Goal: Transaction & Acquisition: Subscribe to service/newsletter

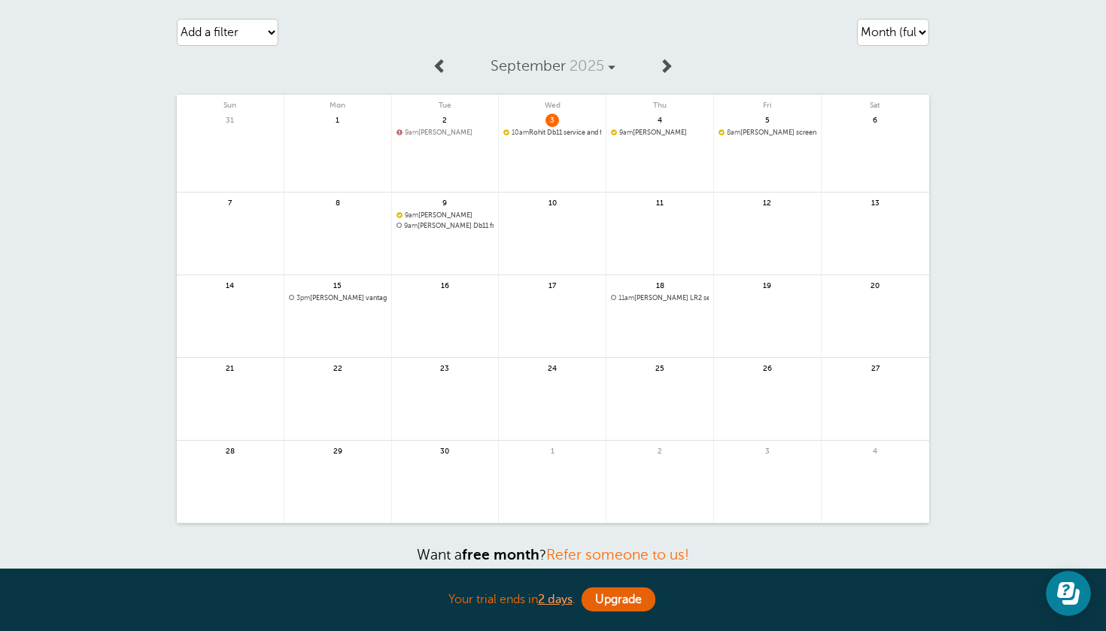
click at [607, 587] on div "Your trial ends in 2 days . Upgrade" at bounding box center [553, 600] width 753 height 32
click at [610, 597] on link "Upgrade" at bounding box center [619, 600] width 74 height 24
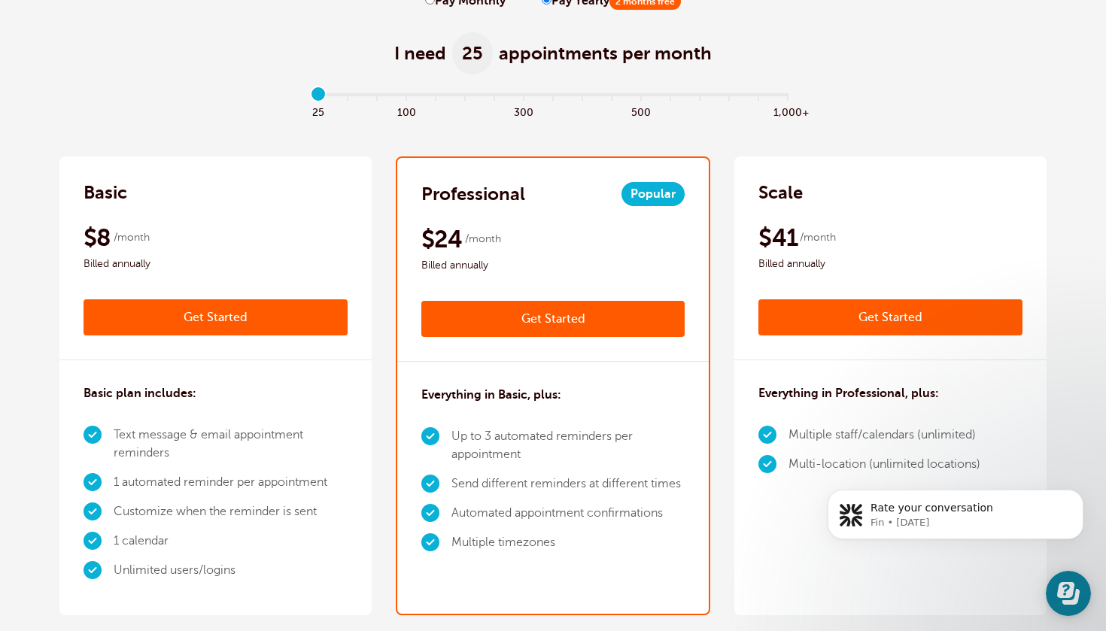
click at [327, 239] on div "$8 /month Billed annually" at bounding box center [216, 248] width 264 height 50
click at [321, 208] on div "Basic $9 /month Get Started $8 /month Billed annually Get Started" at bounding box center [215, 259] width 312 height 204
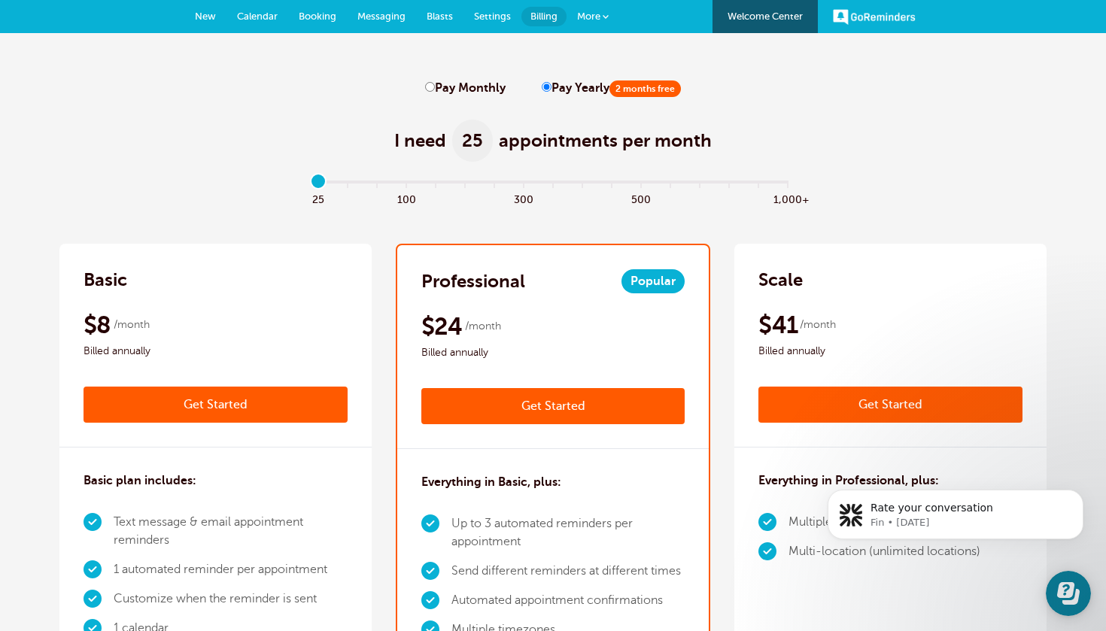
click at [469, 86] on label "Pay Monthly" at bounding box center [465, 88] width 81 height 14
click at [435, 86] on input "Pay Monthly" at bounding box center [430, 87] width 10 height 10
radio input "true"
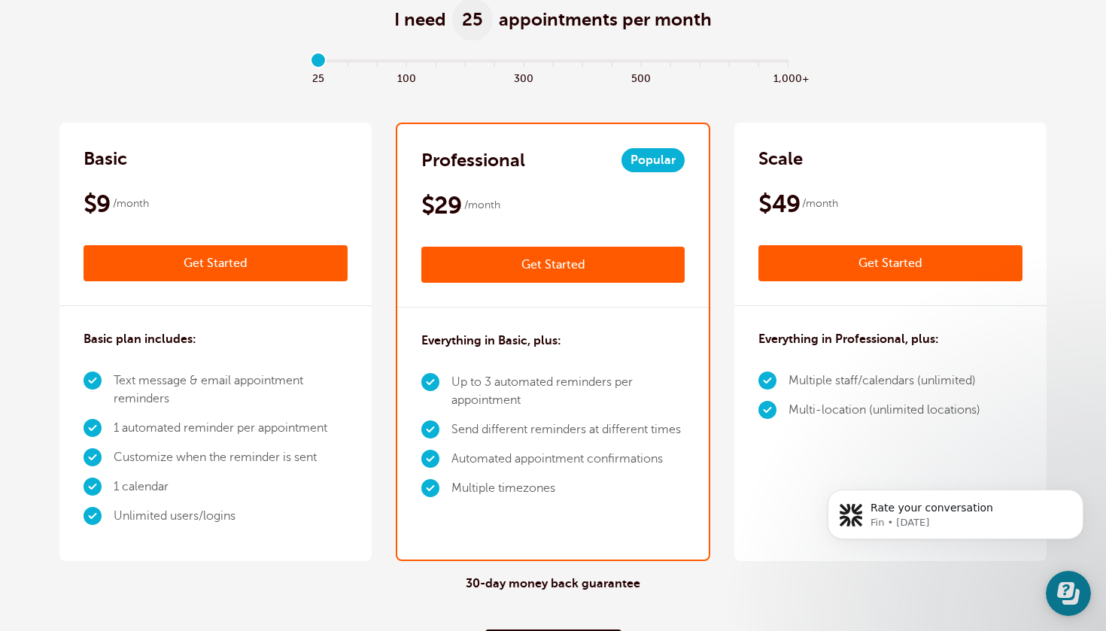
scroll to position [122, 0]
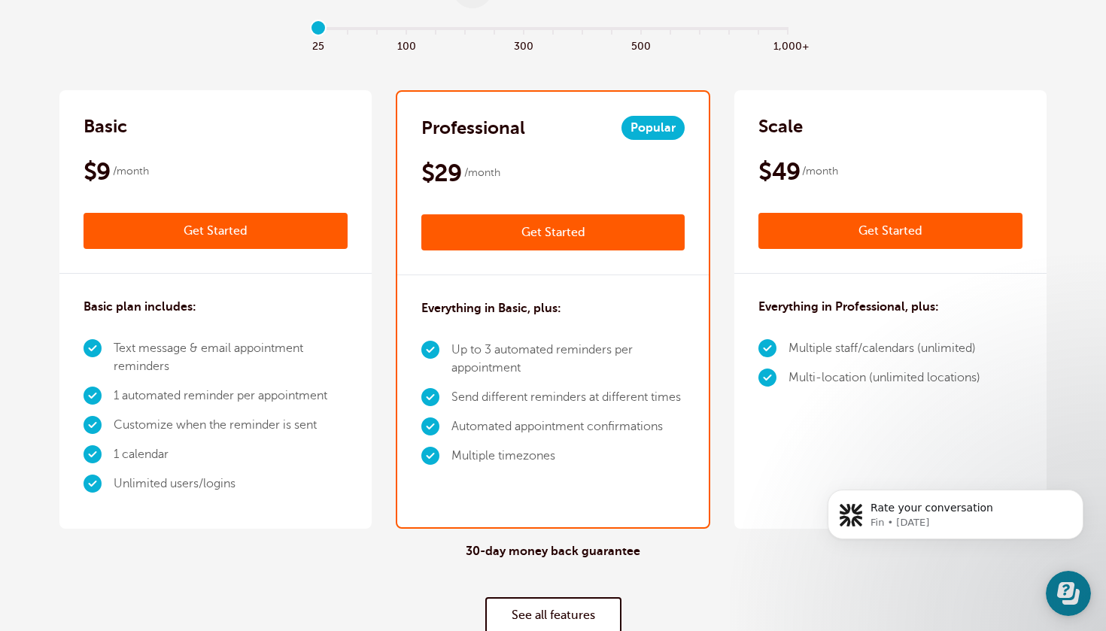
click at [579, 616] on link "See all features" at bounding box center [553, 616] width 136 height 36
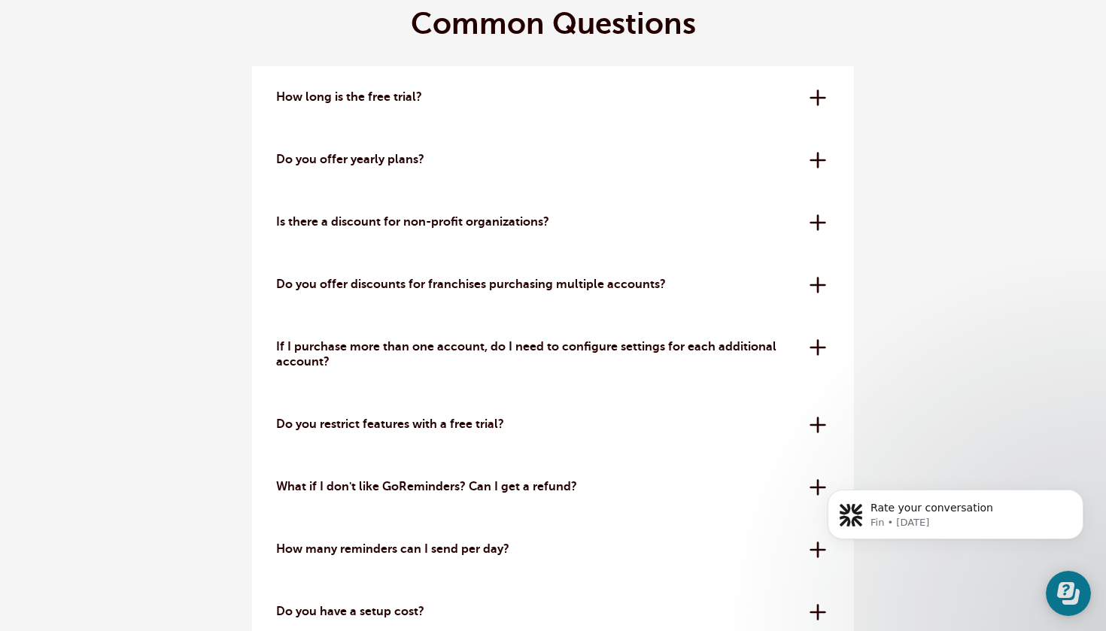
scroll to position [4296, 0]
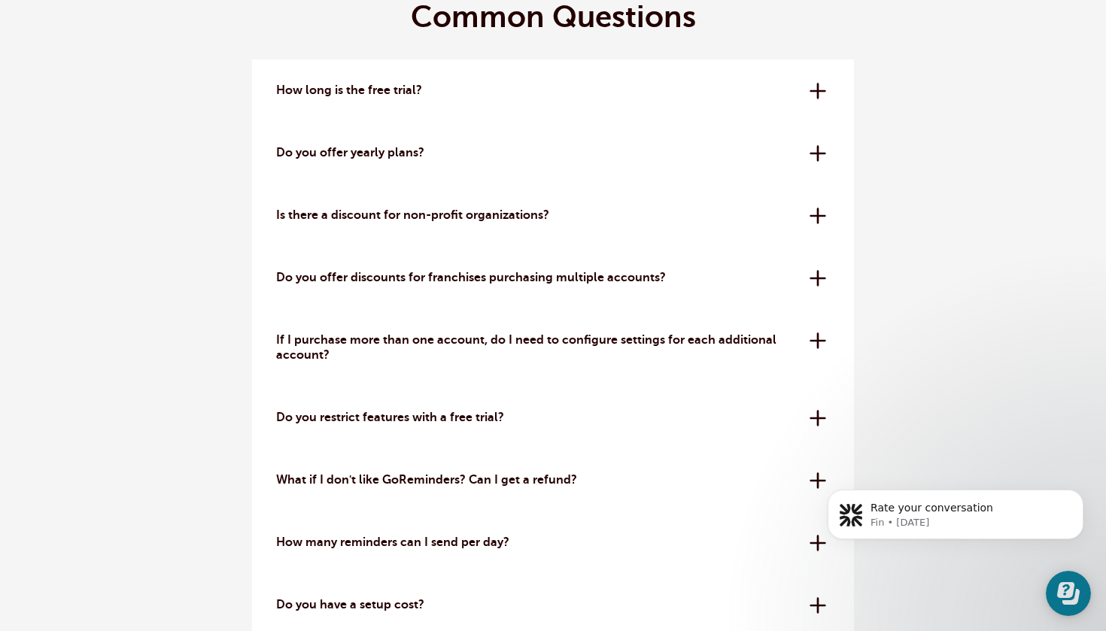
click at [330, 485] on div "What if I don't like GoReminders? Can I get a refund? We offer a 30-day money-b…" at bounding box center [553, 480] width 602 height 62
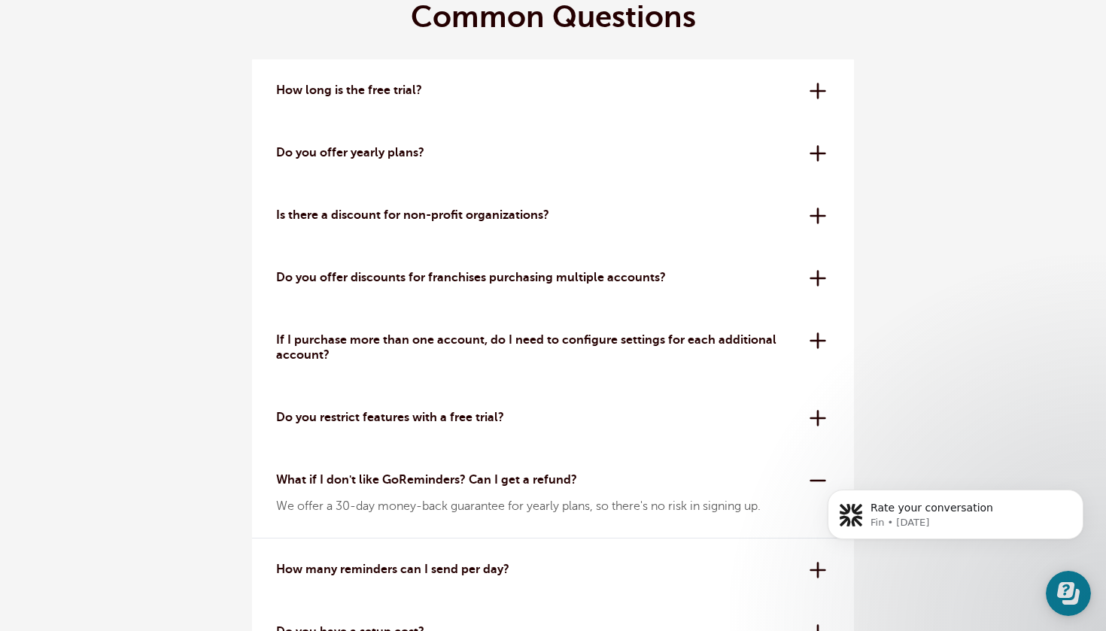
click at [369, 465] on div "What if I don't like GoReminders? Can I get a refund? We offer a 30-day money-b…" at bounding box center [553, 494] width 602 height 90
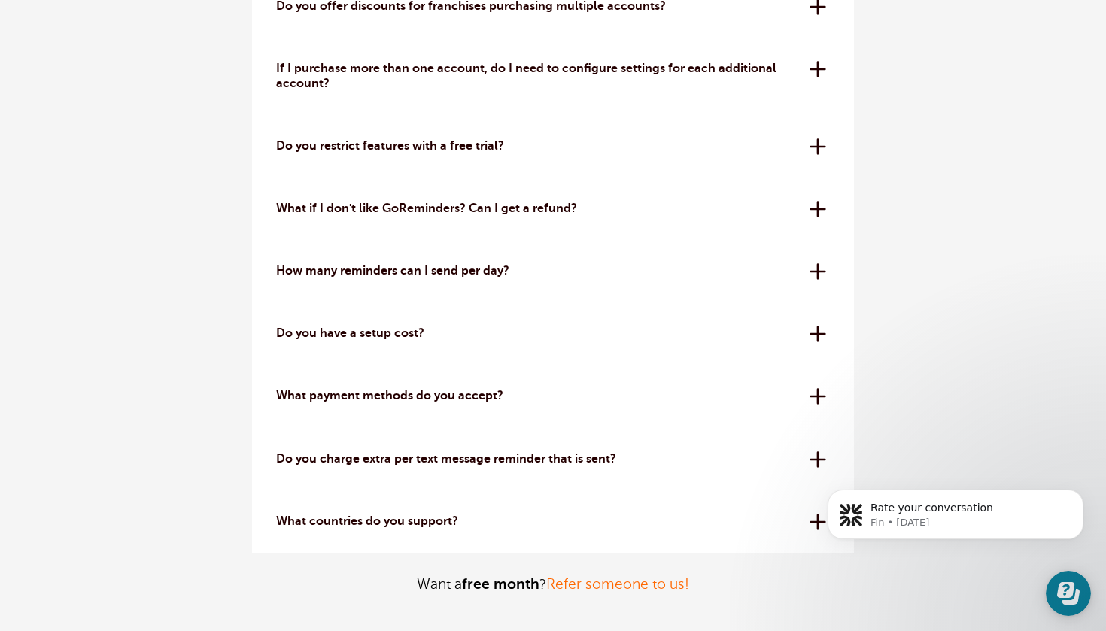
scroll to position [4569, 0]
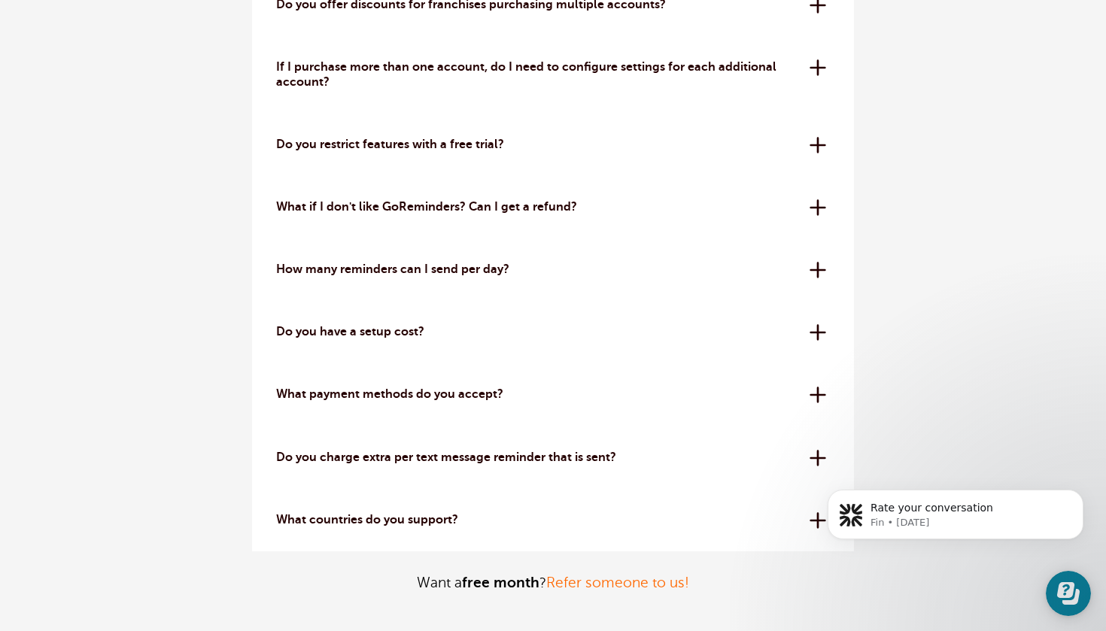
click at [344, 452] on p "Do you charge extra per text message reminder that is sent?" at bounding box center [537, 458] width 522 height 14
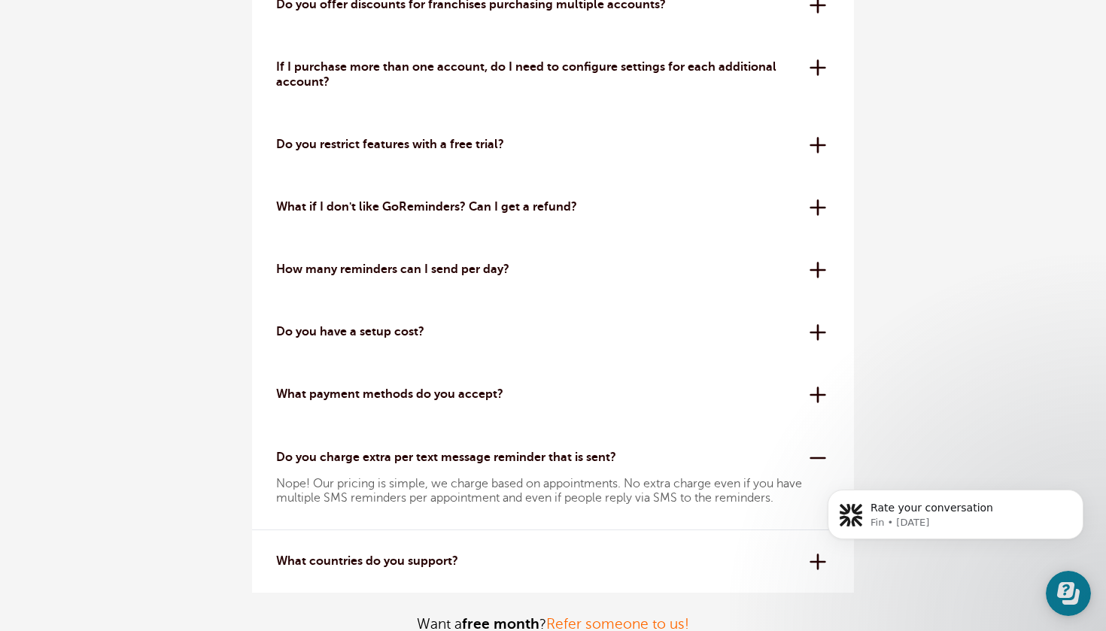
click at [344, 452] on p "Do you charge extra per text message reminder that is sent?" at bounding box center [537, 458] width 522 height 14
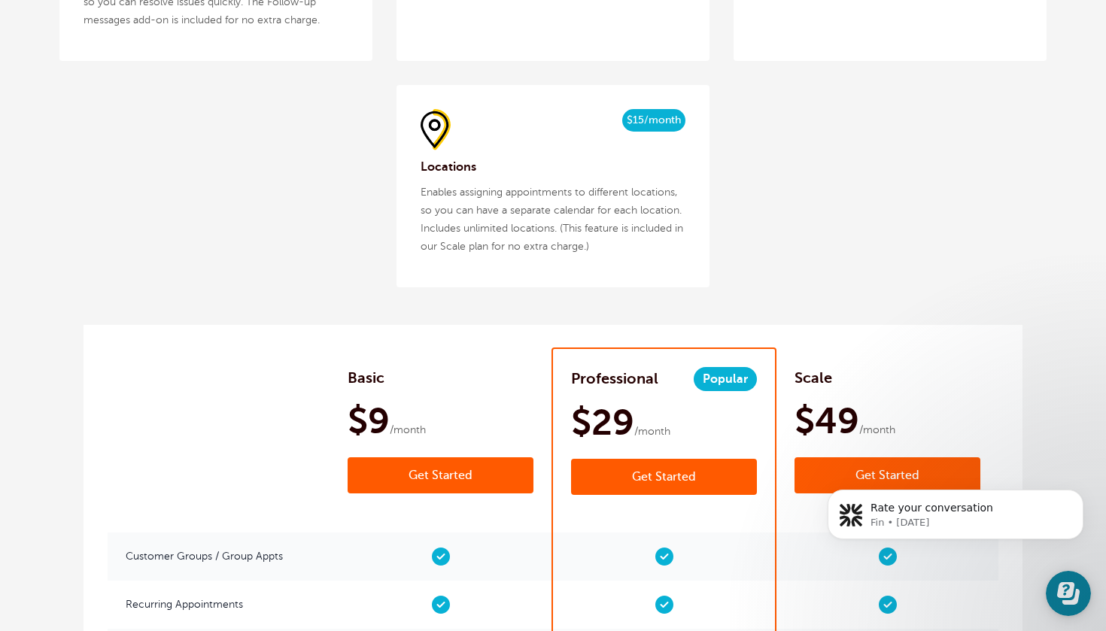
scroll to position [2102, 0]
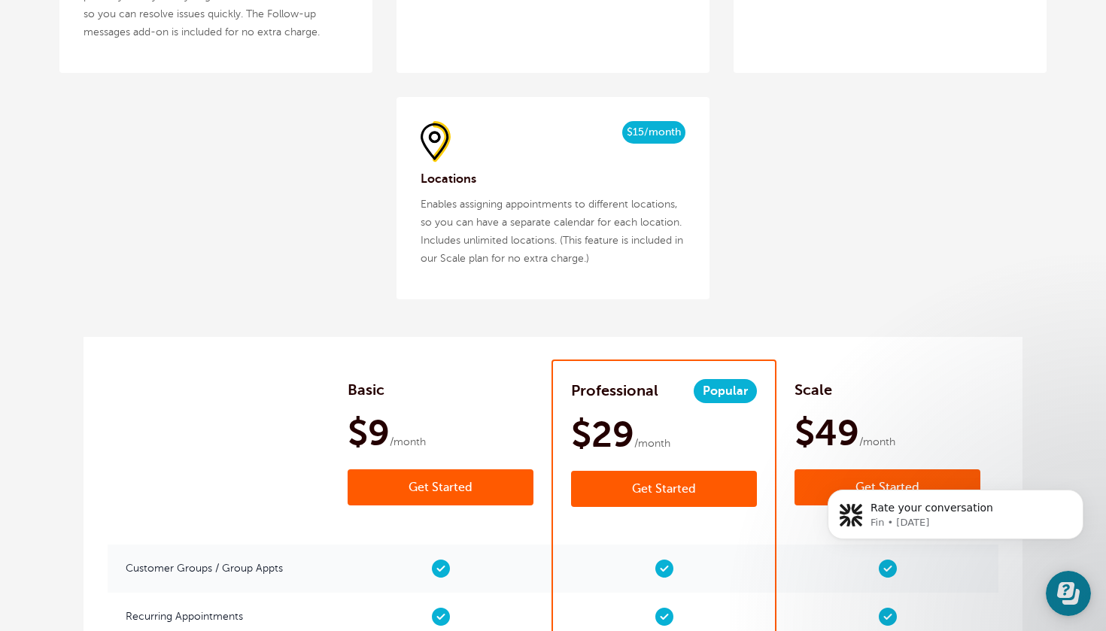
click at [659, 487] on link "Get Started" at bounding box center [664, 489] width 186 height 36
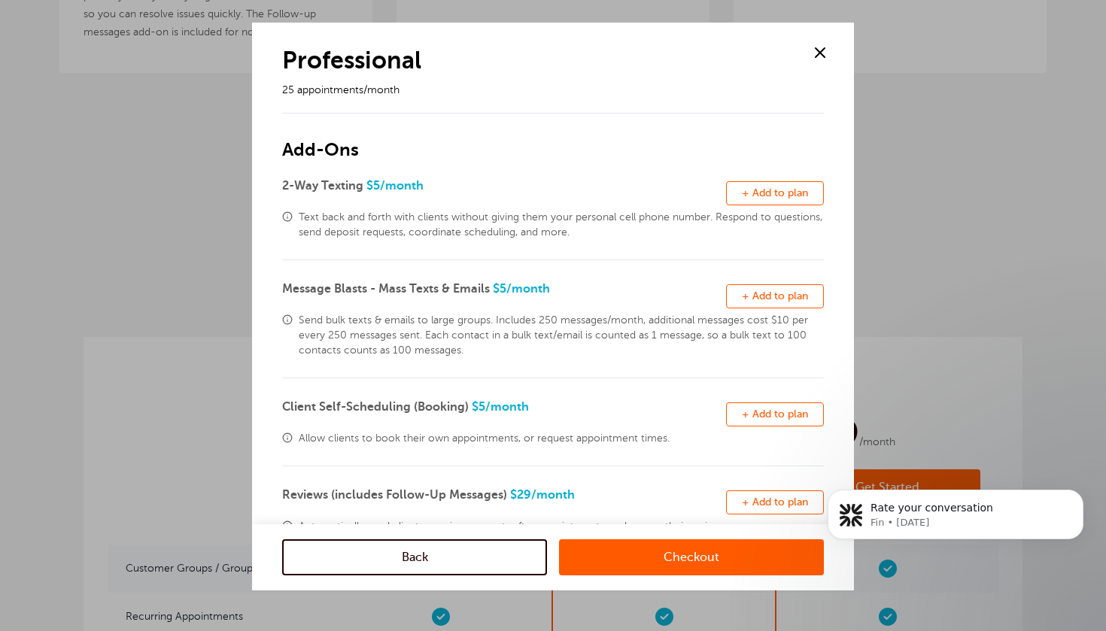
scroll to position [0, 0]
click at [820, 57] on span at bounding box center [820, 52] width 23 height 23
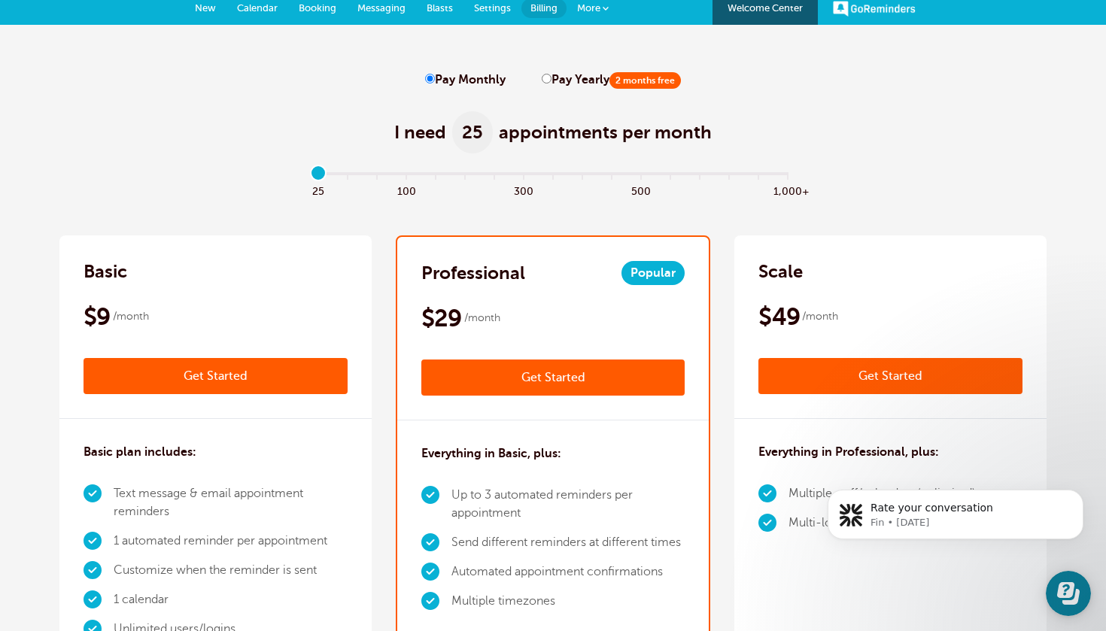
scroll to position [6, 0]
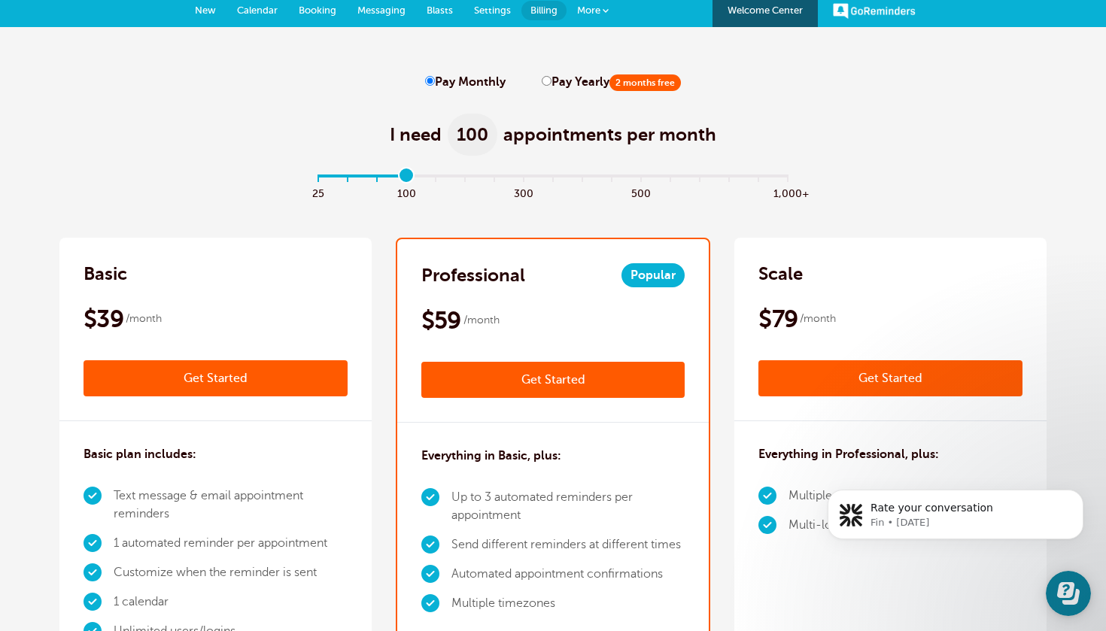
click at [409, 178] on input "range" at bounding box center [553, 179] width 487 height 3
click at [372, 178] on input "range" at bounding box center [553, 179] width 487 height 3
type input "1"
click at [354, 178] on input "range" at bounding box center [553, 179] width 487 height 3
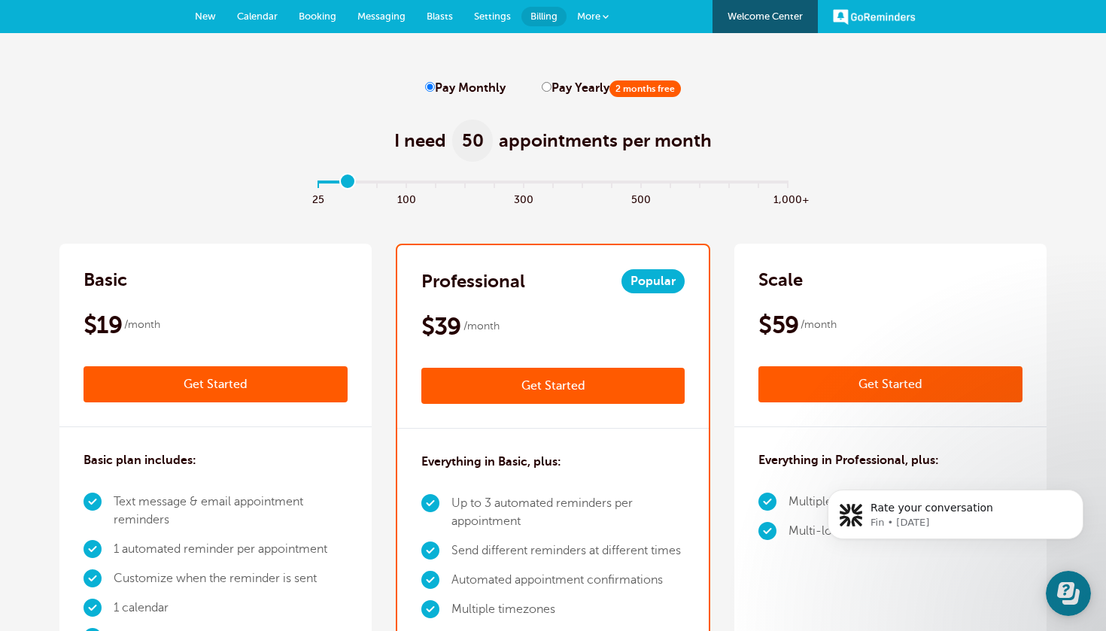
scroll to position [0, 0]
click at [564, 85] on label "Pay Yearly 2 months free" at bounding box center [611, 88] width 139 height 14
click at [552, 85] on input "Pay Yearly 2 months free" at bounding box center [547, 87] width 10 height 10
radio input "true"
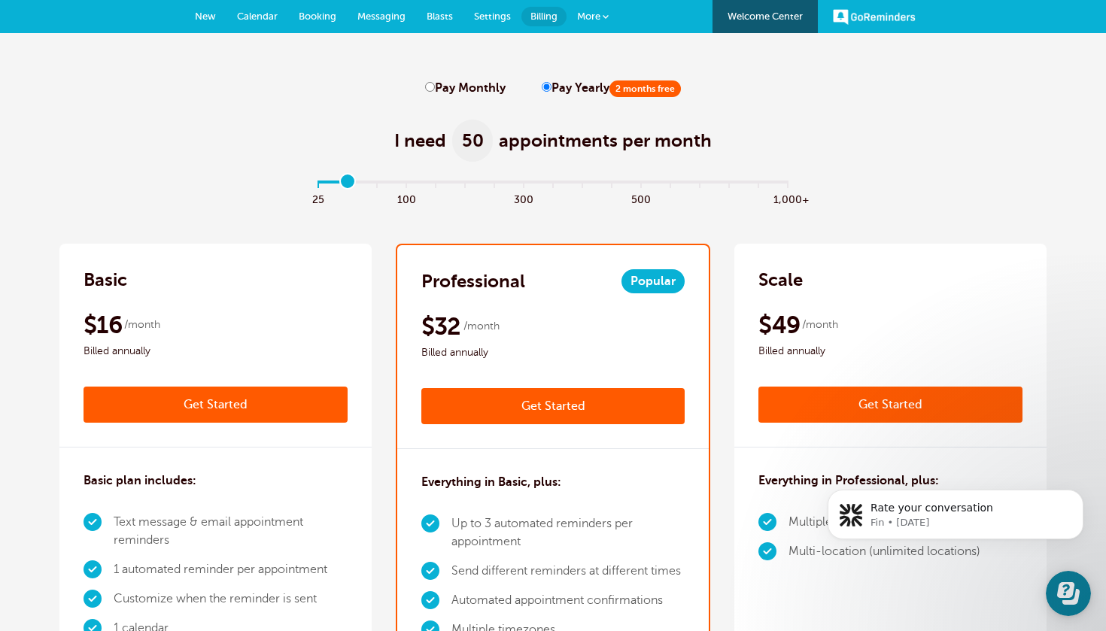
click at [479, 82] on label "Pay Monthly" at bounding box center [465, 88] width 81 height 14
click at [435, 82] on input "Pay Monthly" at bounding box center [430, 87] width 10 height 10
radio input "true"
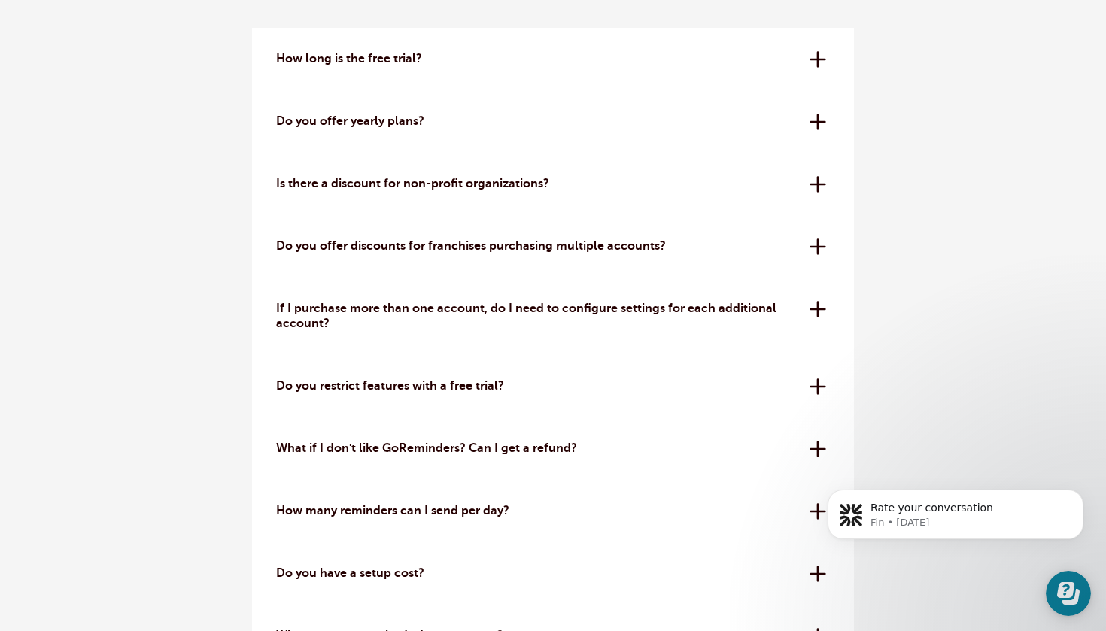
scroll to position [4326, 0]
click at [475, 130] on div "Do you offer yearly plans? Yes - if you pay 1 year at a time you get a discount…" at bounding box center [553, 123] width 602 height 62
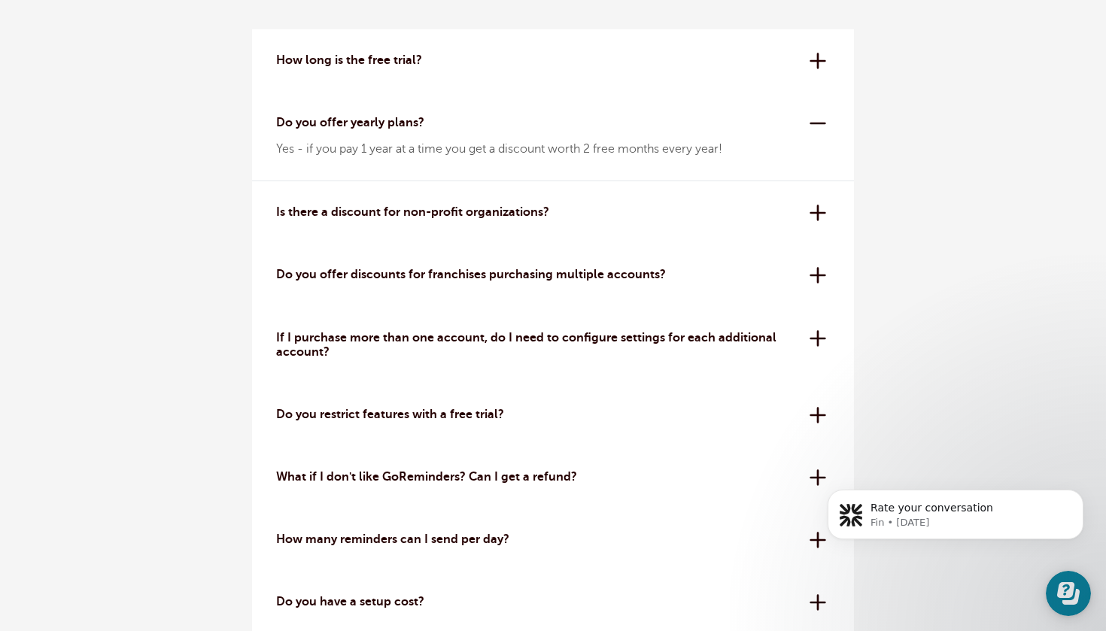
click at [382, 251] on div "Do you offer discounts for franchises purchasing multiple accounts? Yes! We off…" at bounding box center [553, 275] width 602 height 62
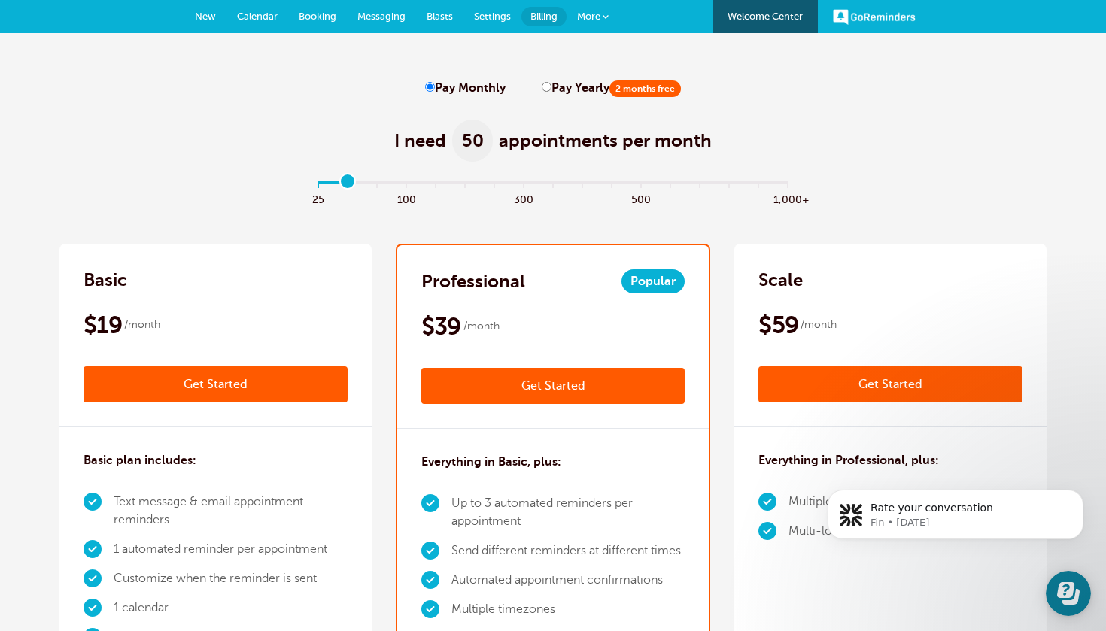
scroll to position [0, 0]
click at [550, 85] on label "Pay Yearly 2 months free" at bounding box center [611, 88] width 139 height 14
click at [550, 85] on input "Pay Yearly 2 months free" at bounding box center [547, 87] width 10 height 10
radio input "true"
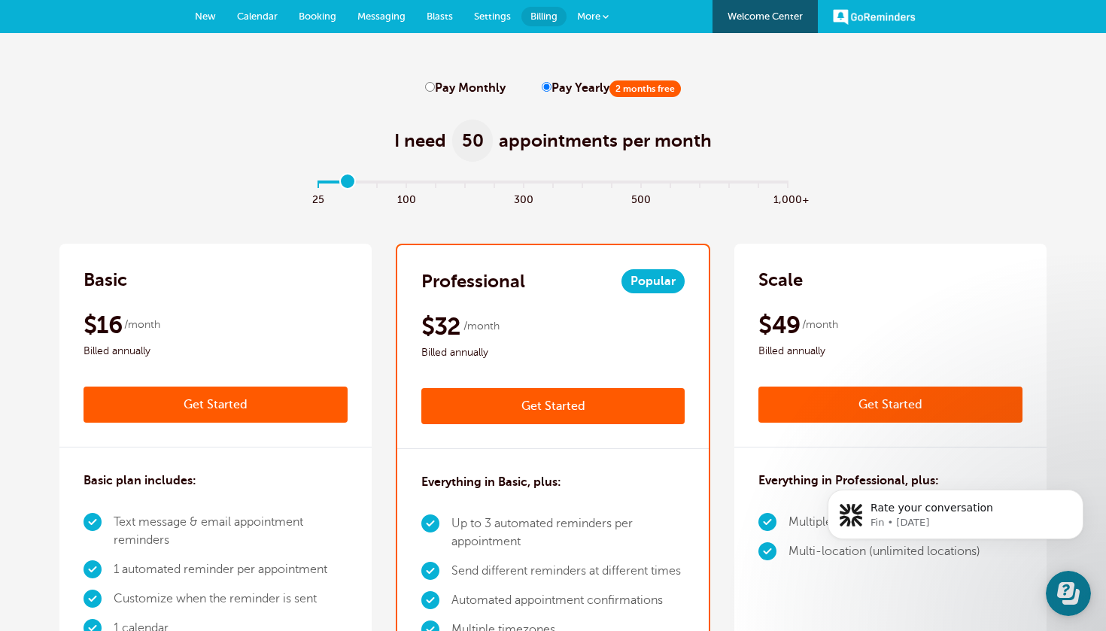
click at [471, 83] on label "Pay Monthly" at bounding box center [465, 88] width 81 height 14
click at [435, 83] on input "Pay Monthly" at bounding box center [430, 87] width 10 height 10
radio input "true"
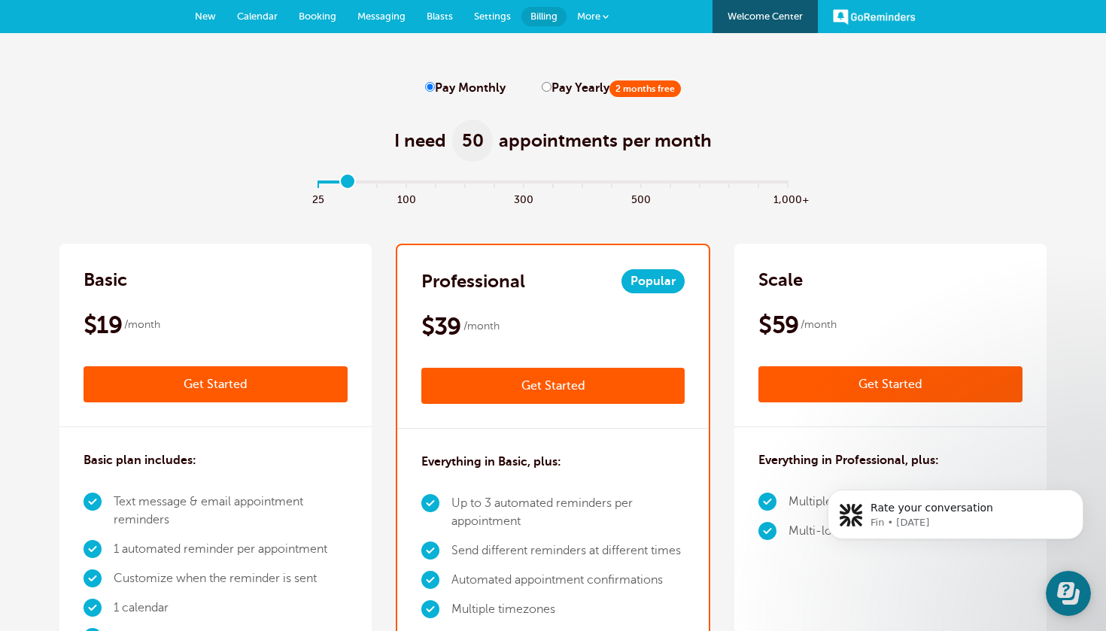
click at [521, 389] on link "Get Started" at bounding box center [553, 386] width 264 height 36
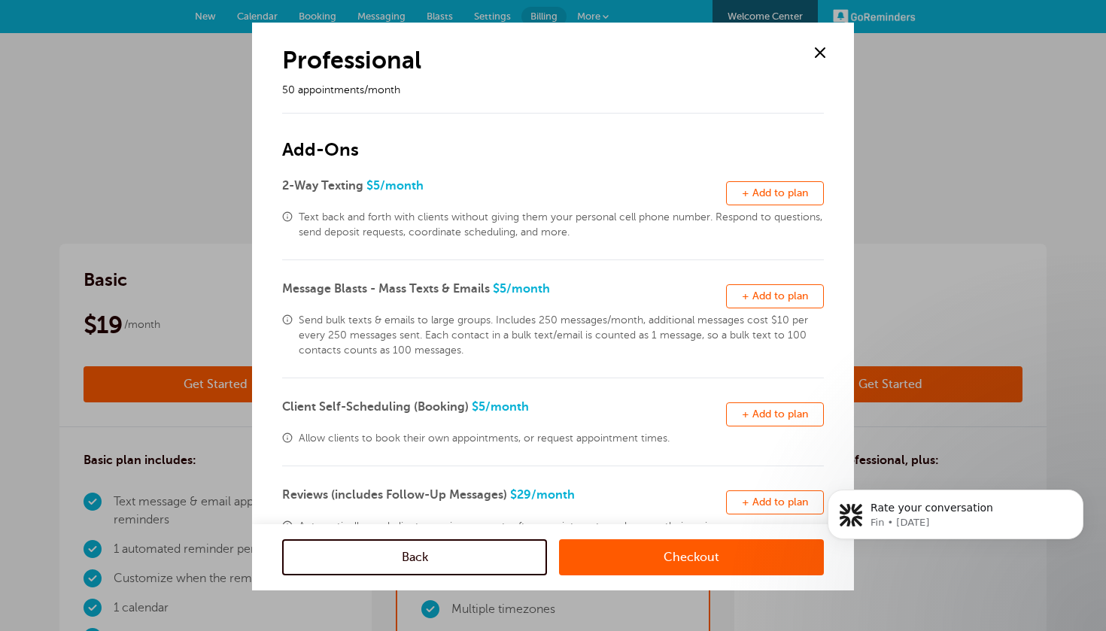
click at [717, 563] on link "Checkout" at bounding box center [691, 558] width 265 height 36
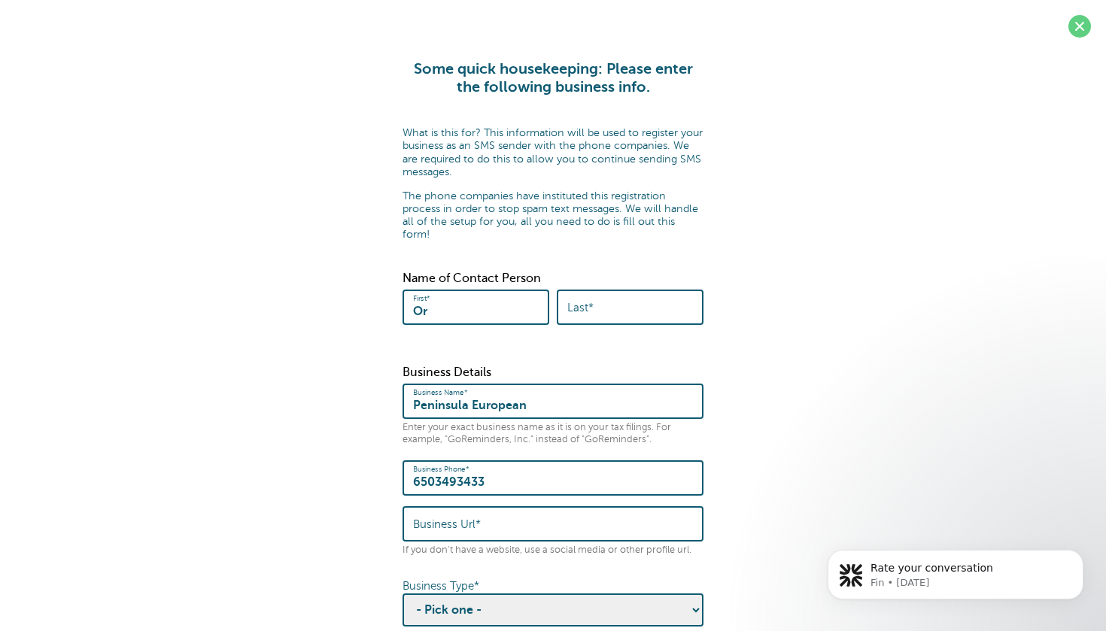
type input "O"
type input "Praveen"
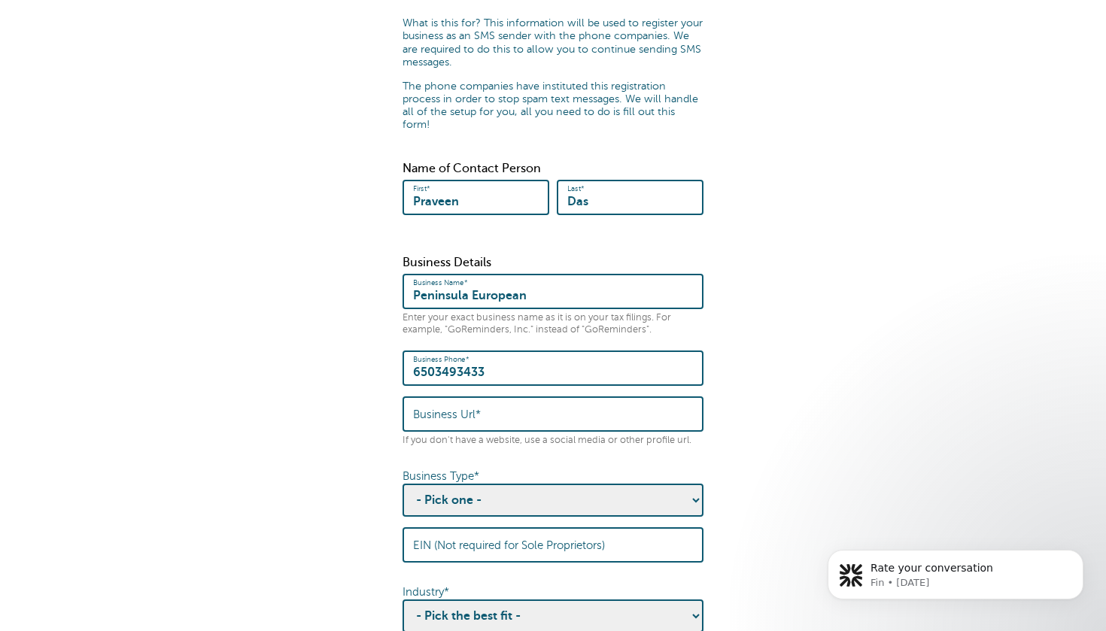
scroll to position [111, 0]
type input "Das"
click at [756, 400] on form "Some quick housekeeping: Please enter the following business info. What is this…" at bounding box center [553, 436] width 1076 height 973
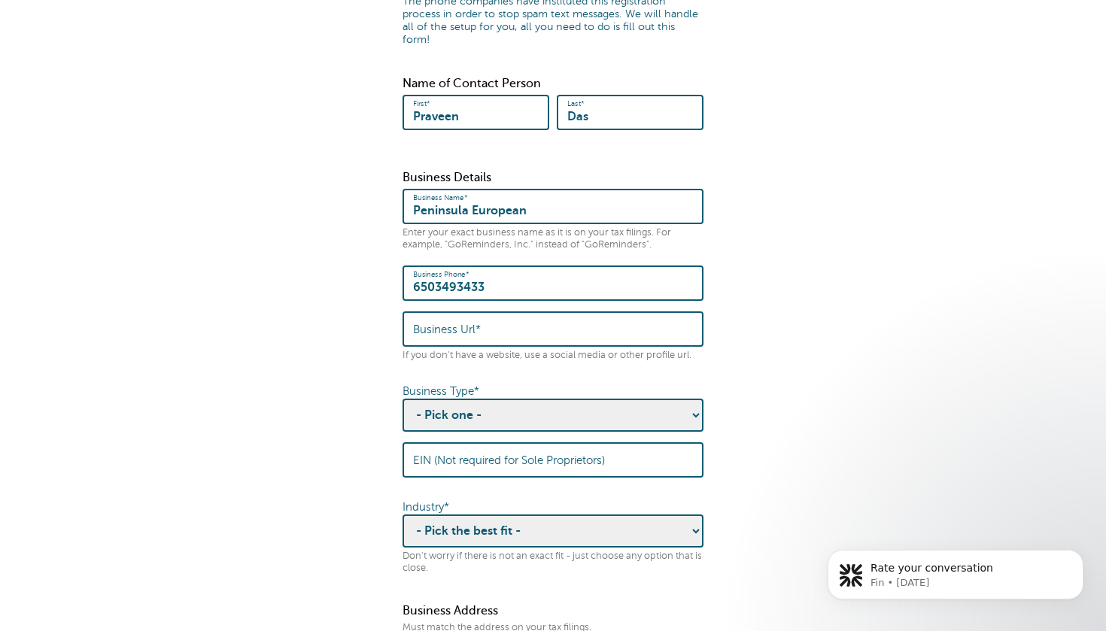
scroll to position [204, 0]
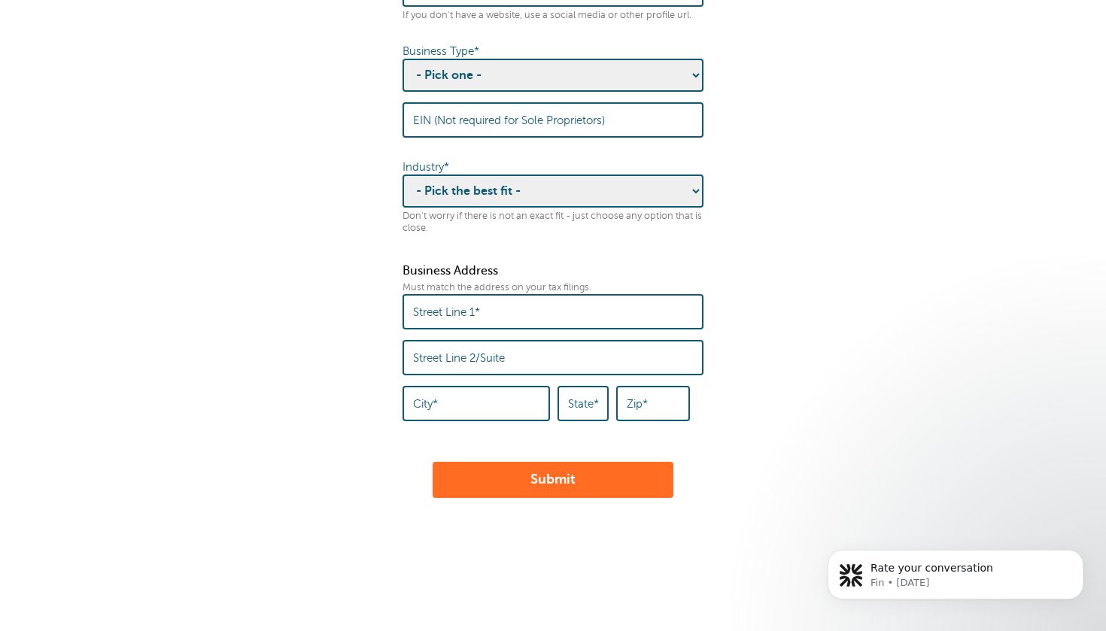
click at [644, 462] on button "Submit" at bounding box center [553, 480] width 241 height 36
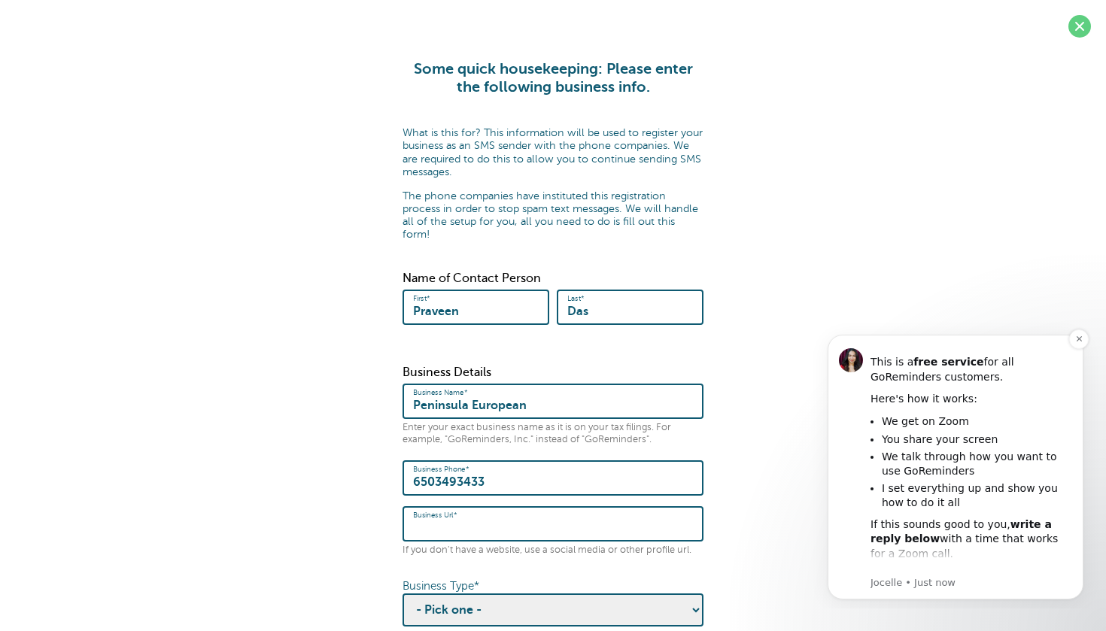
scroll to position [74, 0]
click at [1076, 338] on icon "Dismiss notification" at bounding box center [1080, 339] width 8 height 8
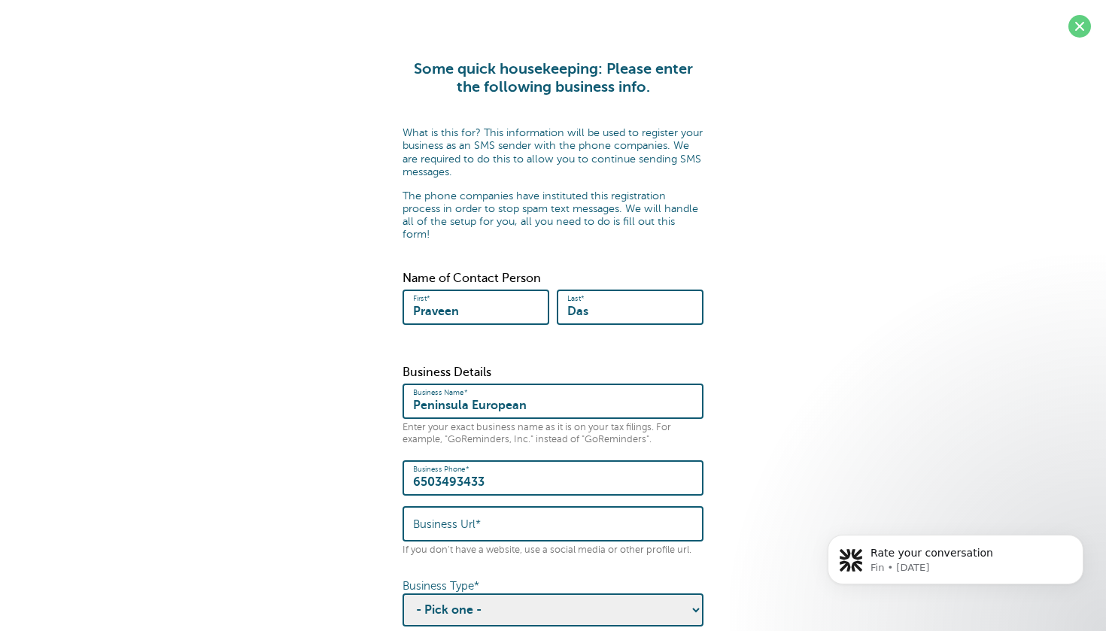
scroll to position [0, 0]
click at [1071, 23] on span at bounding box center [1080, 26] width 23 height 23
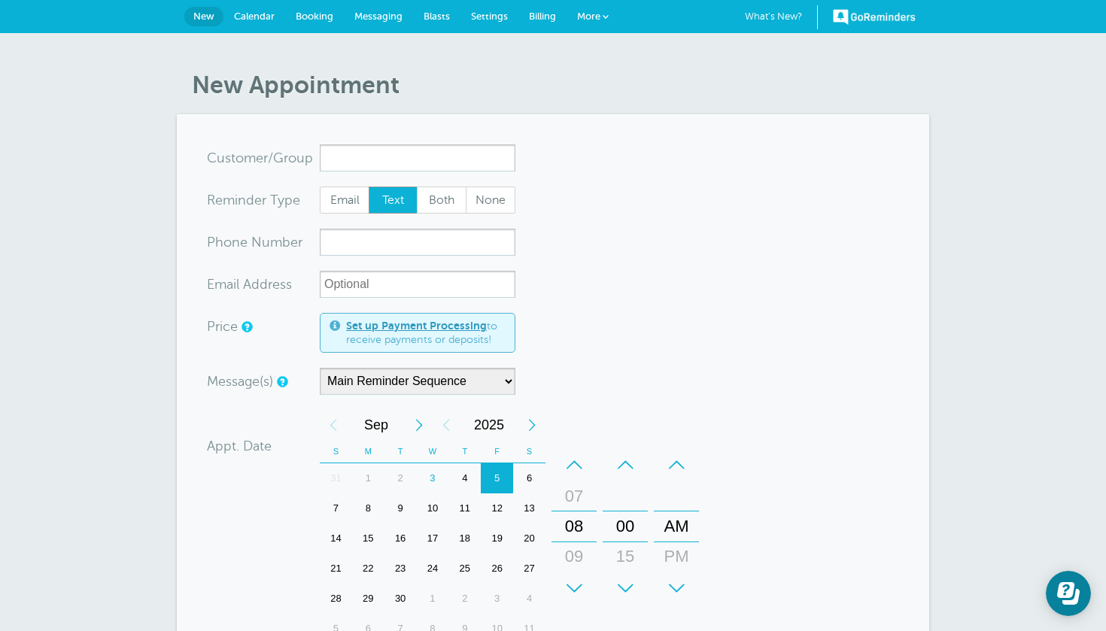
click at [262, 16] on span "Calendar" at bounding box center [254, 16] width 41 height 11
